Goal: Find specific page/section: Find specific page/section

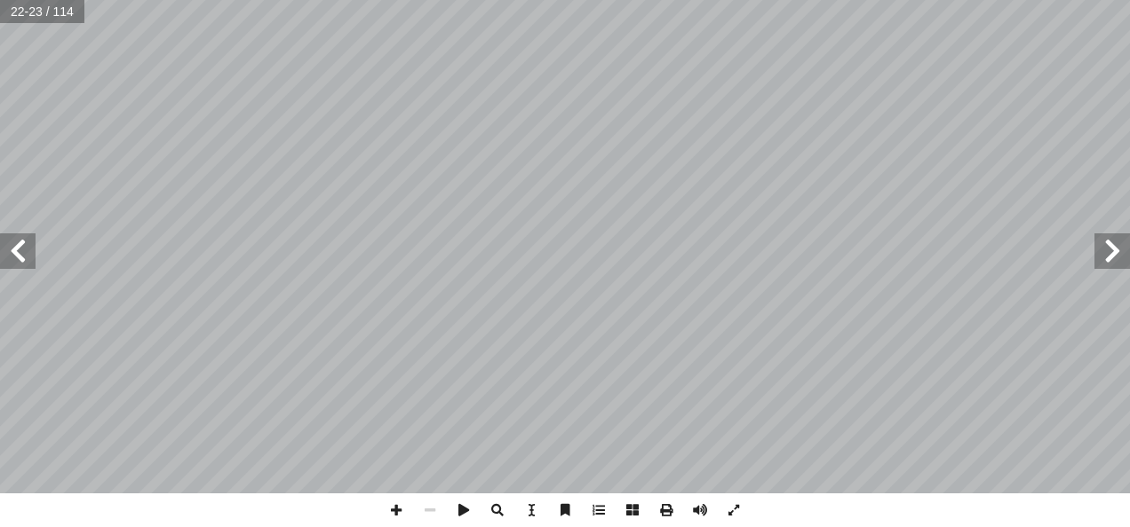
click at [16, 255] on span at bounding box center [18, 252] width 36 height 36
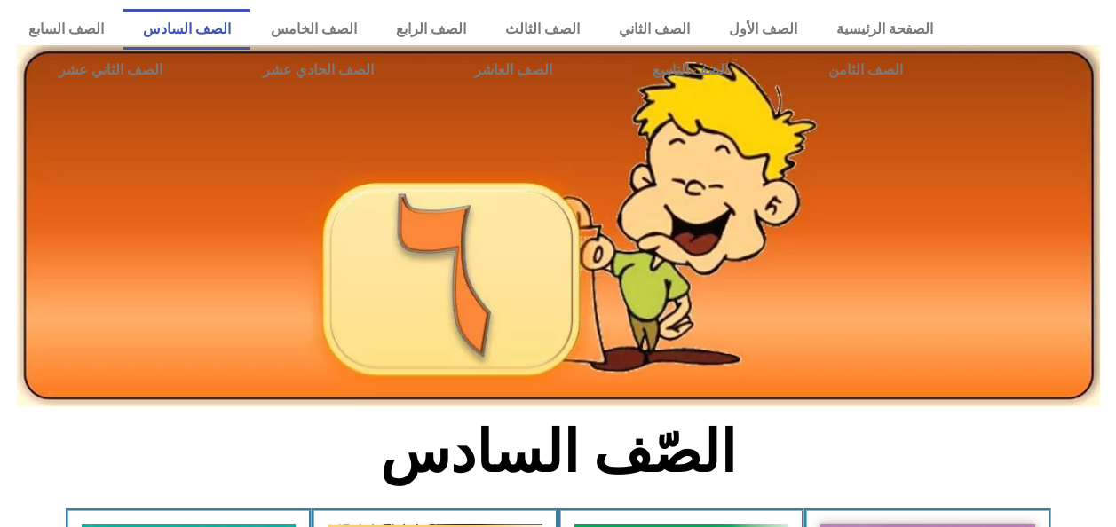
scroll to position [405, 0]
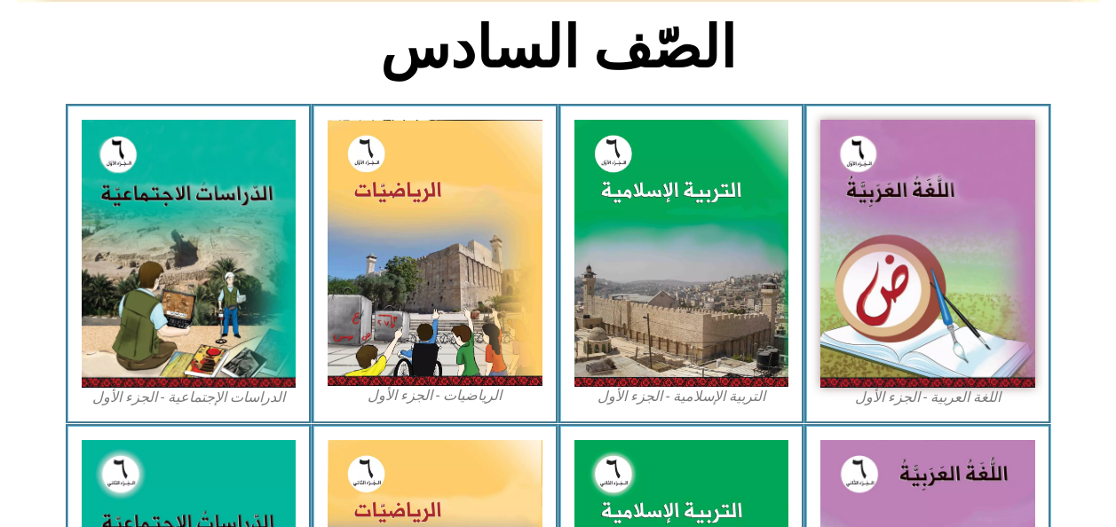
click at [742, 341] on img at bounding box center [682, 253] width 215 height 266
